Goal: Find specific page/section

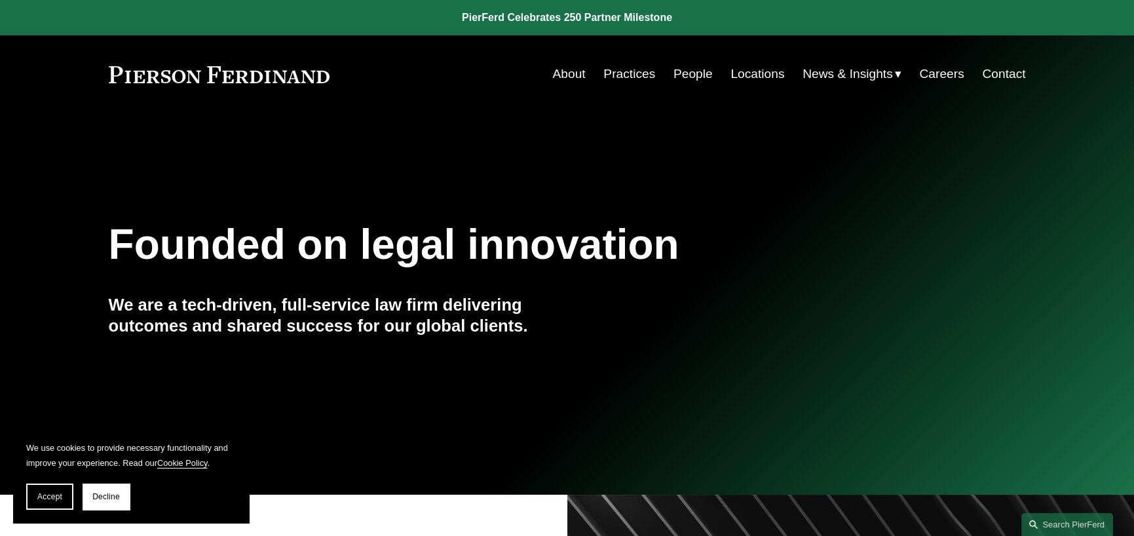
click at [943, 69] on link "Careers" at bounding box center [941, 74] width 45 height 25
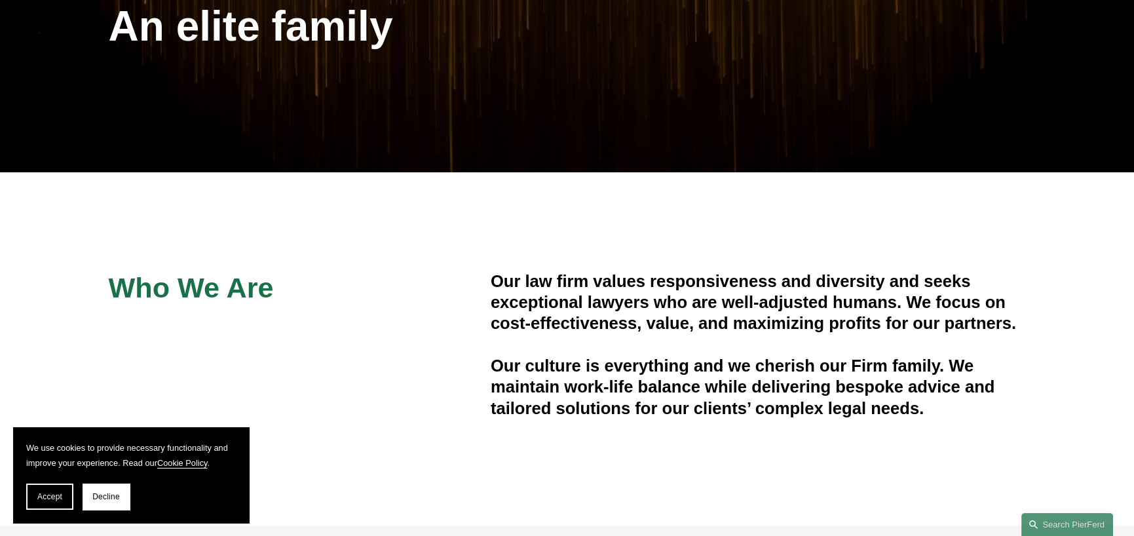
drag, startPoint x: 458, startPoint y: 350, endPoint x: 457, endPoint y: 378, distance: 27.6
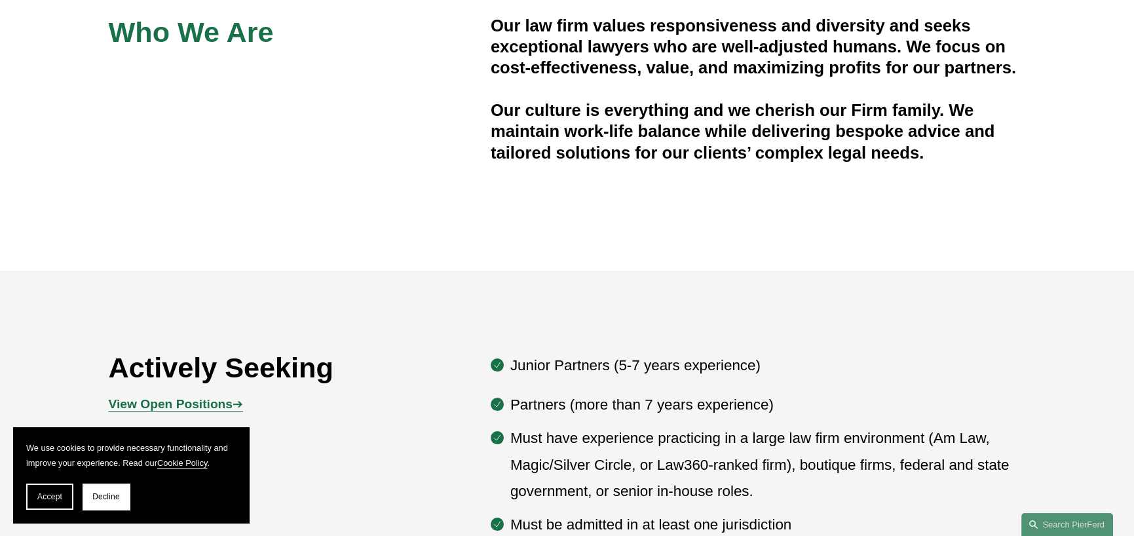
scroll to position [730, 0]
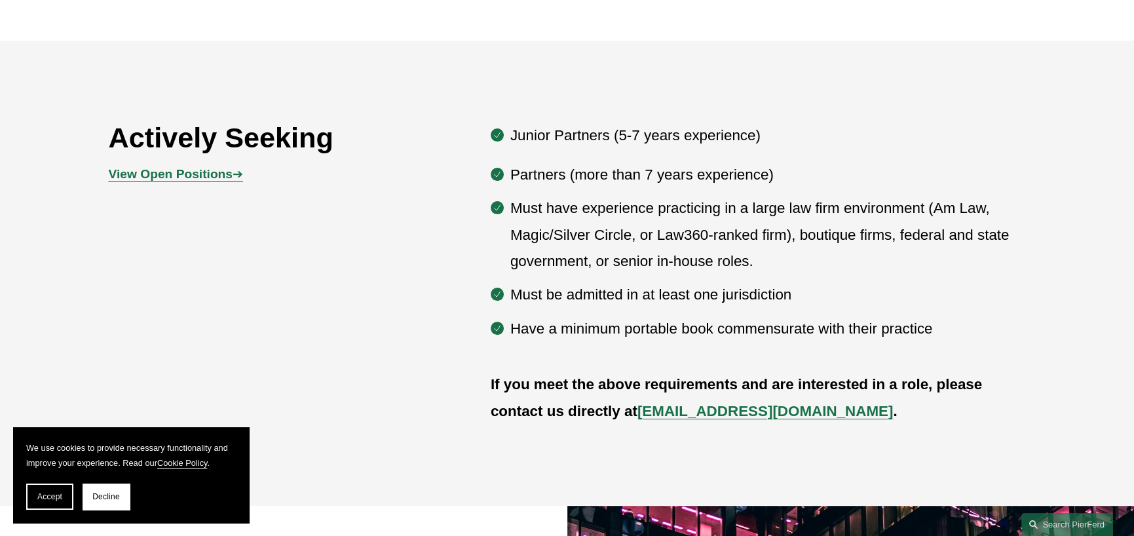
drag, startPoint x: 441, startPoint y: 303, endPoint x: 438, endPoint y: 419, distance: 115.3
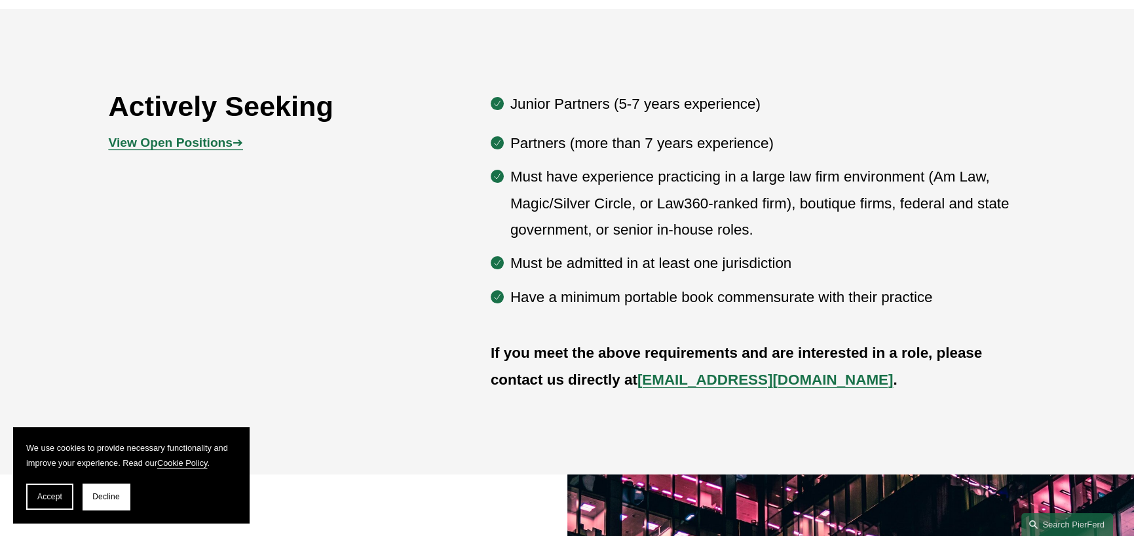
click at [202, 143] on strong "View Open Positions" at bounding box center [171, 143] width 124 height 14
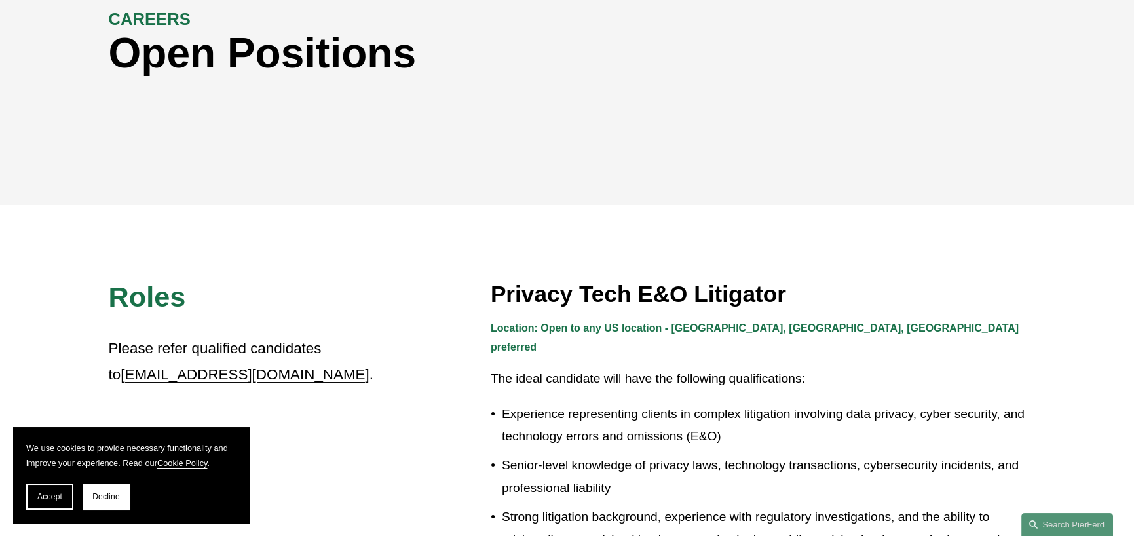
drag, startPoint x: 477, startPoint y: 252, endPoint x: 477, endPoint y: 319, distance: 66.8
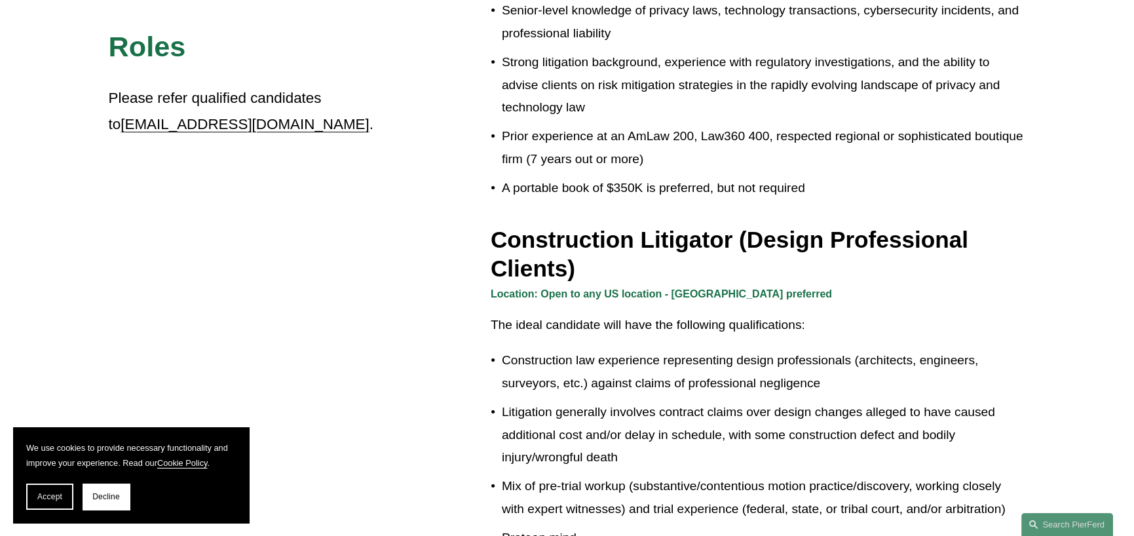
drag, startPoint x: 455, startPoint y: 266, endPoint x: 448, endPoint y: 342, distance: 76.3
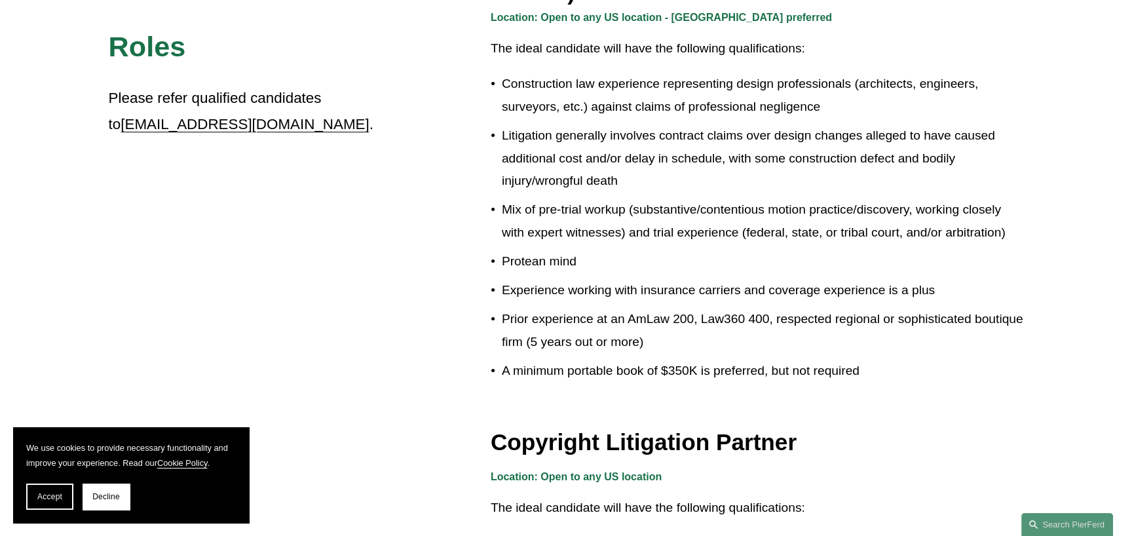
drag, startPoint x: 430, startPoint y: 186, endPoint x: 433, endPoint y: 308, distance: 121.8
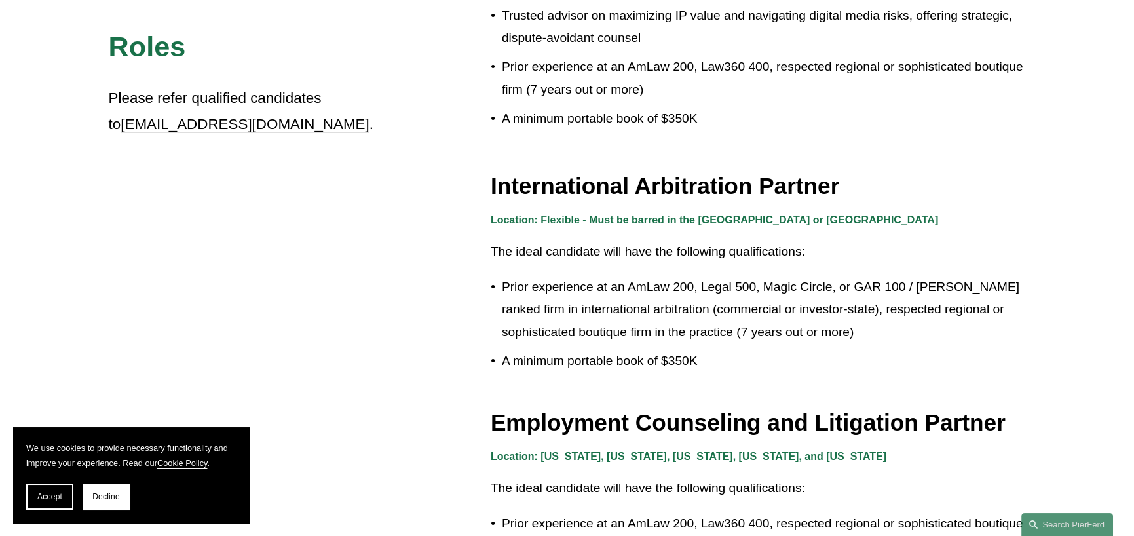
drag, startPoint x: 434, startPoint y: 205, endPoint x: 439, endPoint y: 357, distance: 152.0
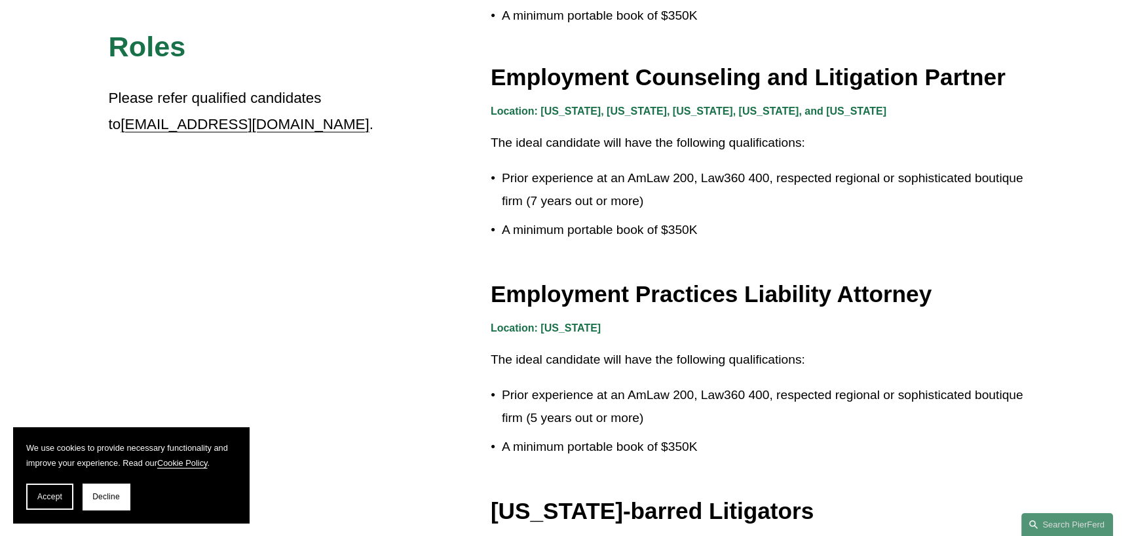
scroll to position [1985, 0]
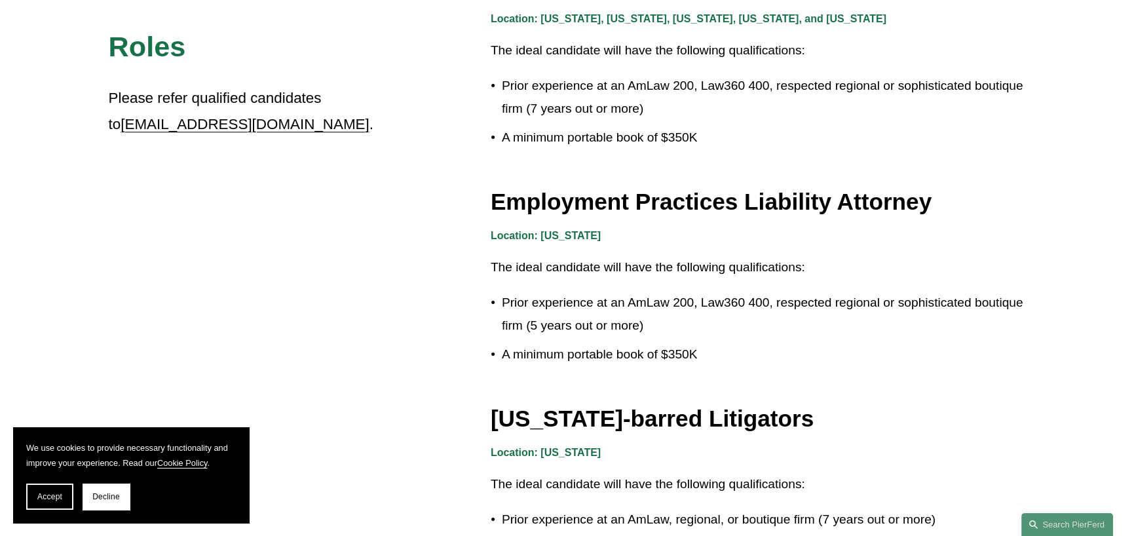
drag, startPoint x: 432, startPoint y: 275, endPoint x: 432, endPoint y: 339, distance: 63.5
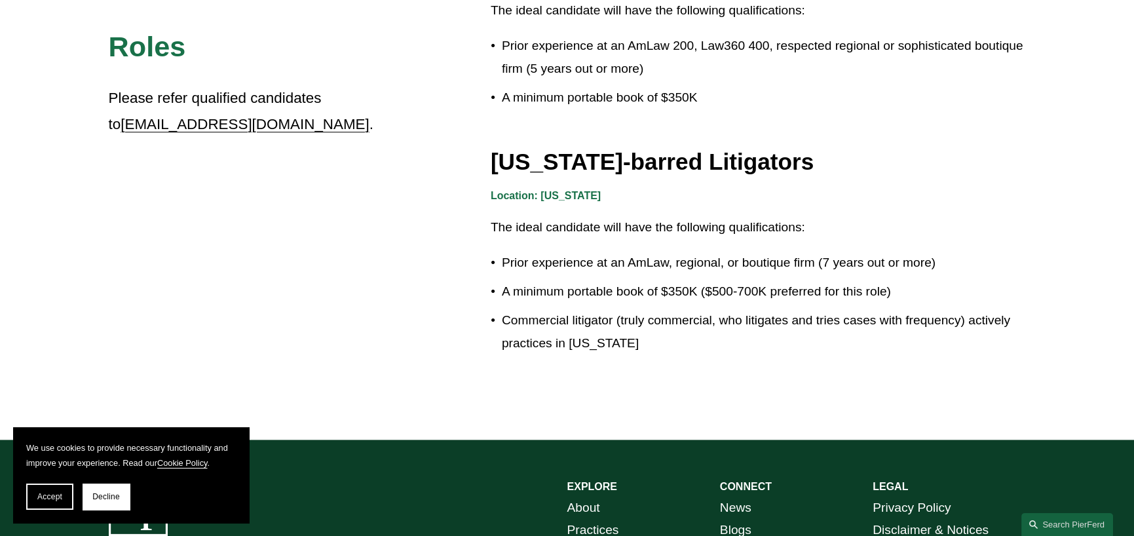
drag, startPoint x: 426, startPoint y: 303, endPoint x: 426, endPoint y: 396, distance: 93.7
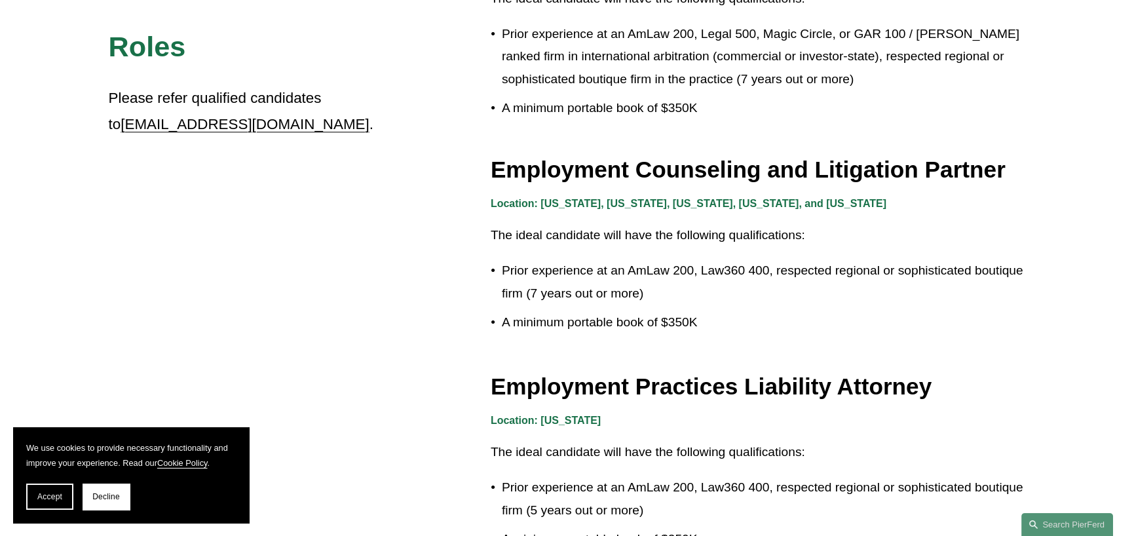
drag, startPoint x: 426, startPoint y: 396, endPoint x: 423, endPoint y: 295, distance: 101.6
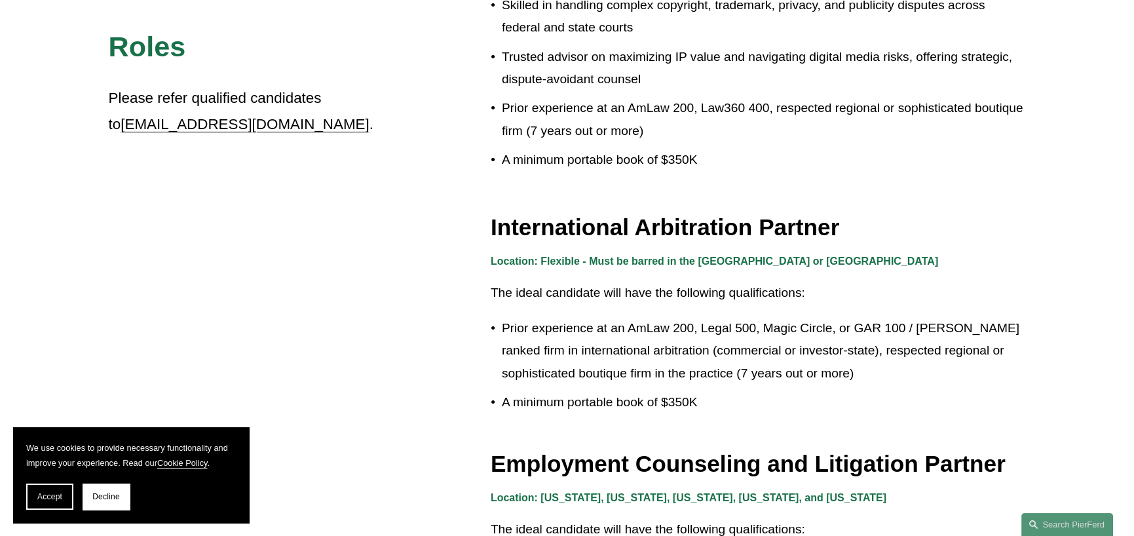
drag, startPoint x: 403, startPoint y: 374, endPoint x: 416, endPoint y: 301, distance: 74.4
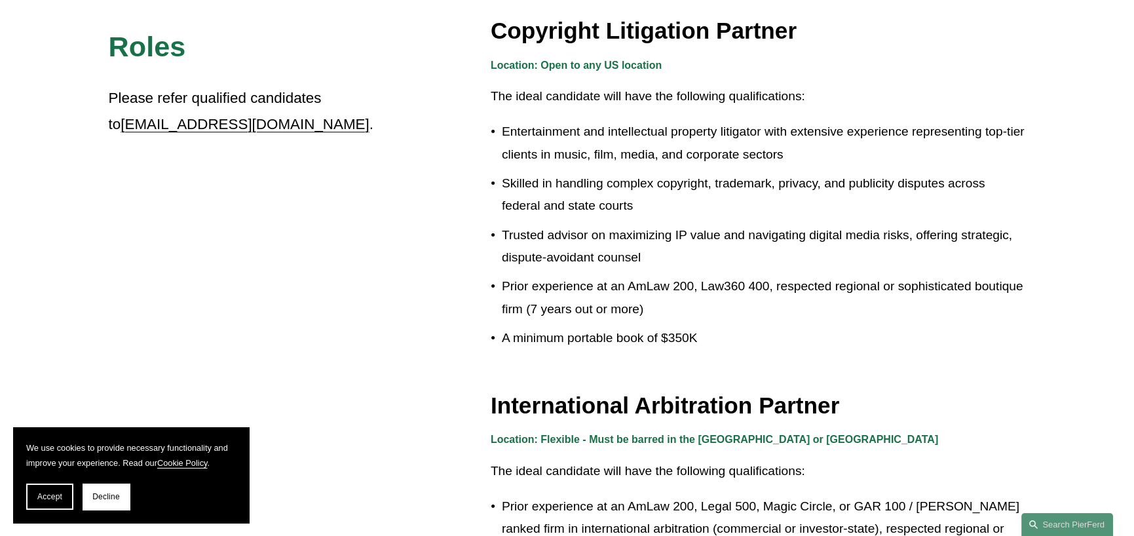
drag, startPoint x: 449, startPoint y: 391, endPoint x: 454, endPoint y: 317, distance: 74.2
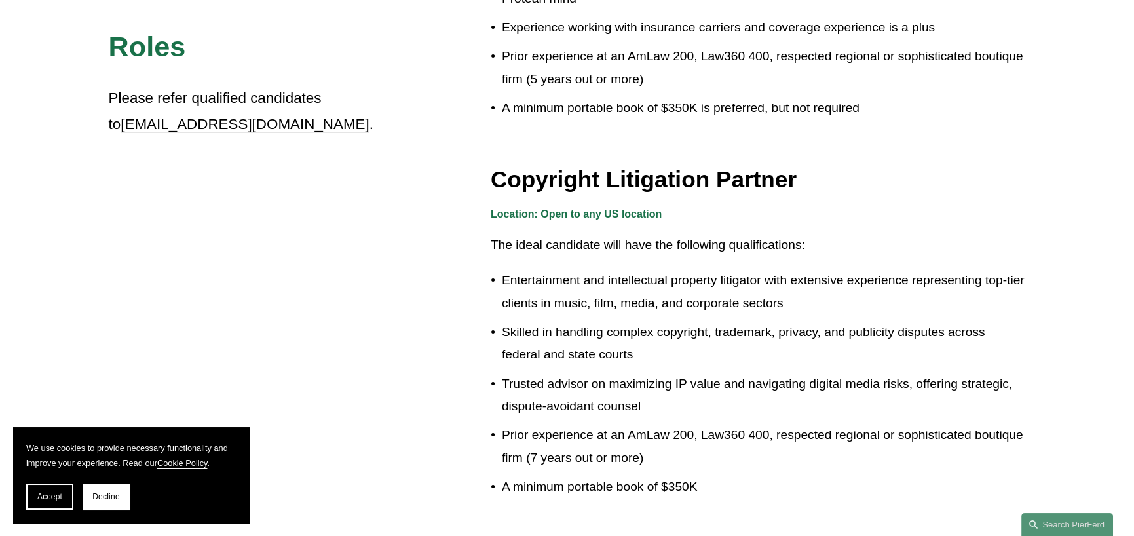
drag, startPoint x: 454, startPoint y: 373, endPoint x: 456, endPoint y: 333, distance: 40.0
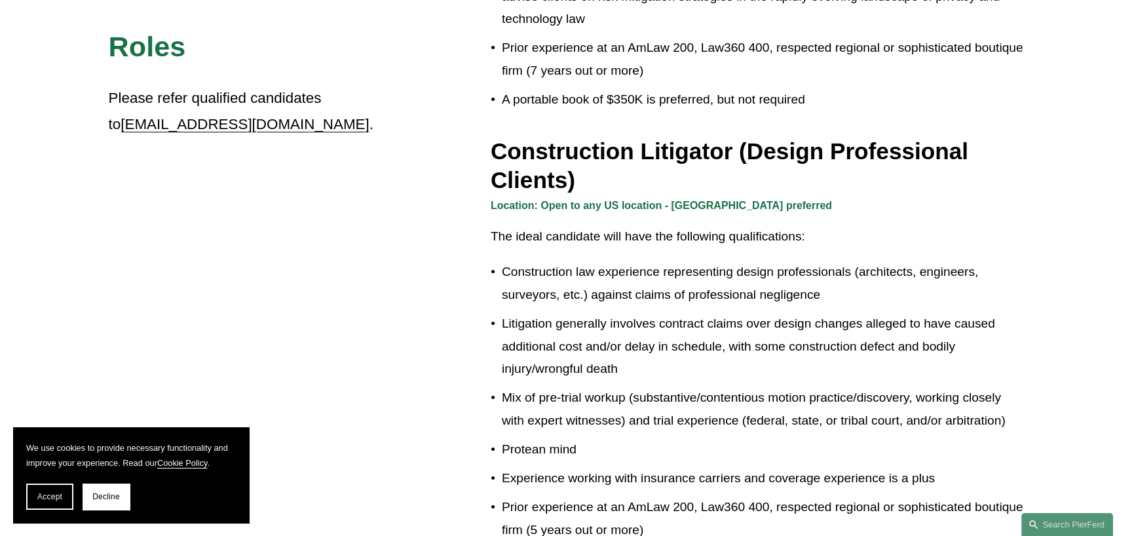
scroll to position [685, 0]
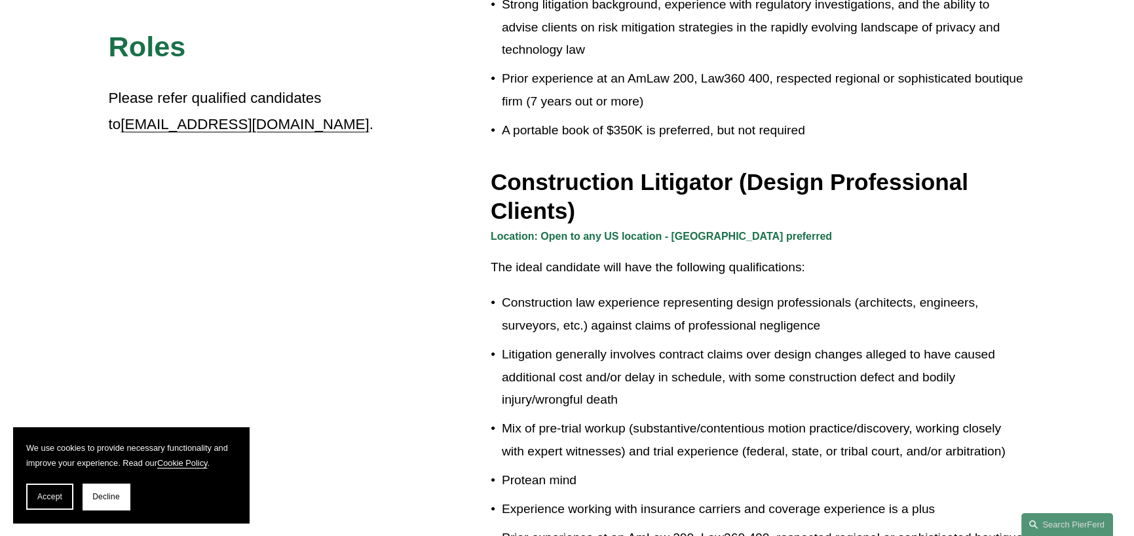
drag, startPoint x: 458, startPoint y: 260, endPoint x: 458, endPoint y: 253, distance: 7.2
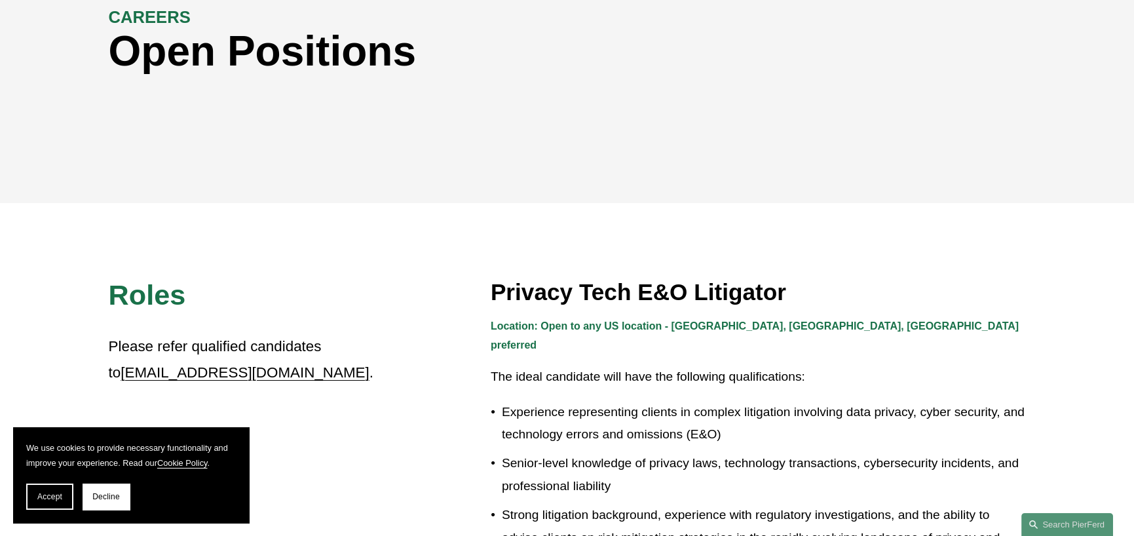
drag, startPoint x: 447, startPoint y: 388, endPoint x: 449, endPoint y: 297, distance: 90.4
